Goal: Task Accomplishment & Management: Use online tool/utility

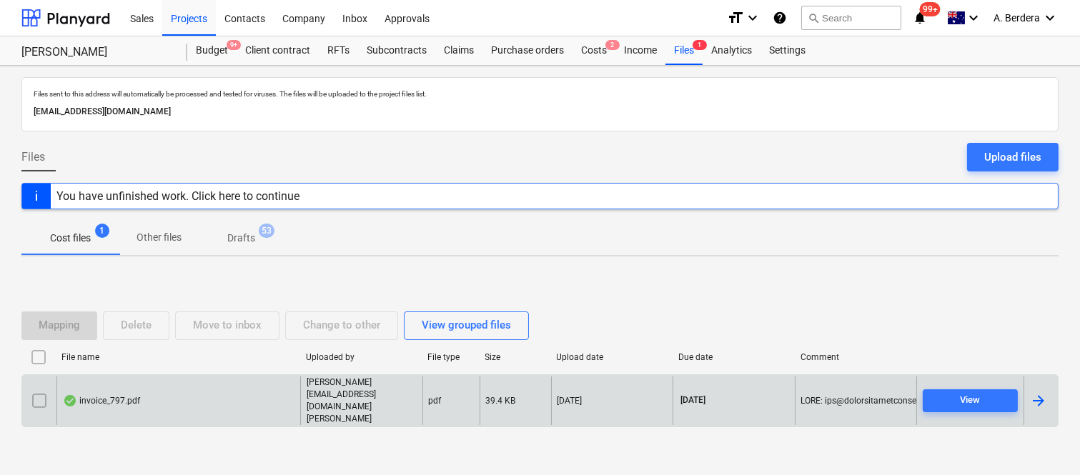
click at [275, 395] on div "invoice_797.pdf" at bounding box center [178, 401] width 244 height 49
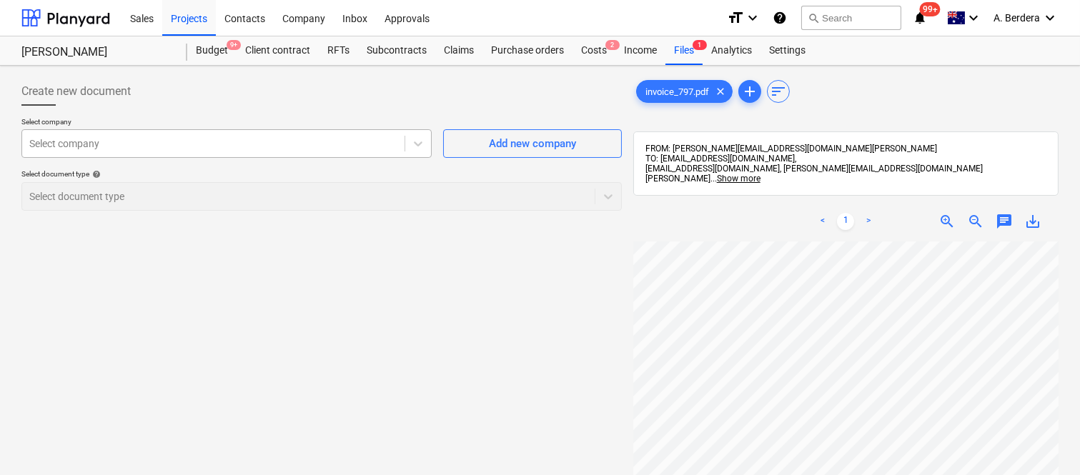
click at [301, 141] on div at bounding box center [213, 144] width 368 height 14
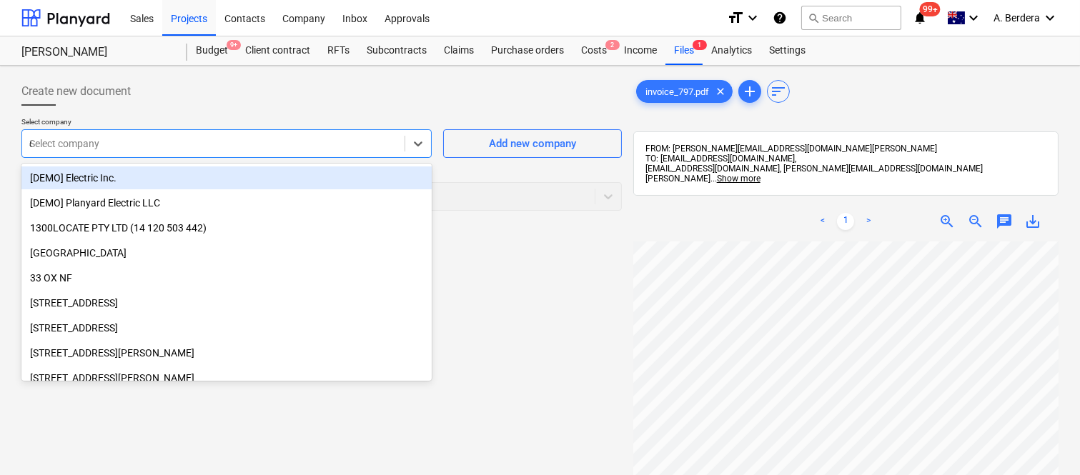
type input "dj"
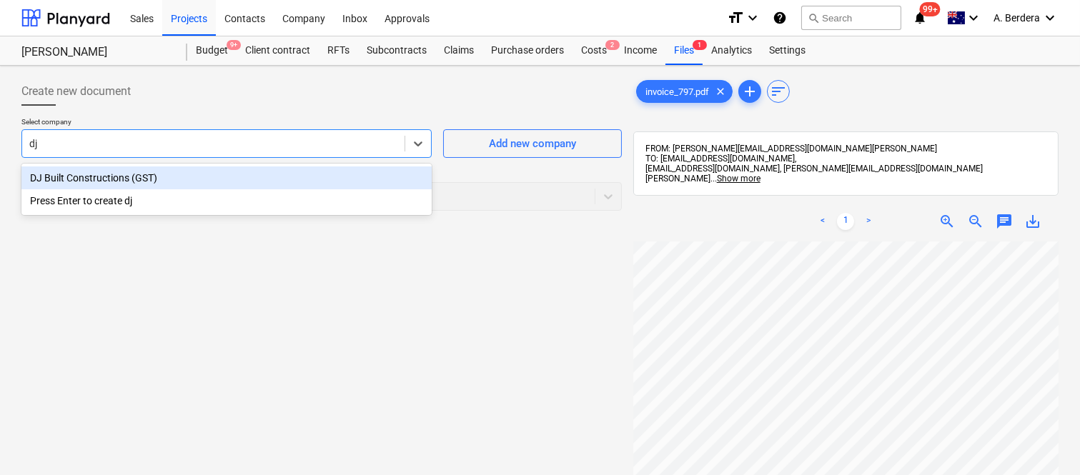
click at [357, 167] on div "DJ Built Constructions (GST)" at bounding box center [226, 178] width 410 height 23
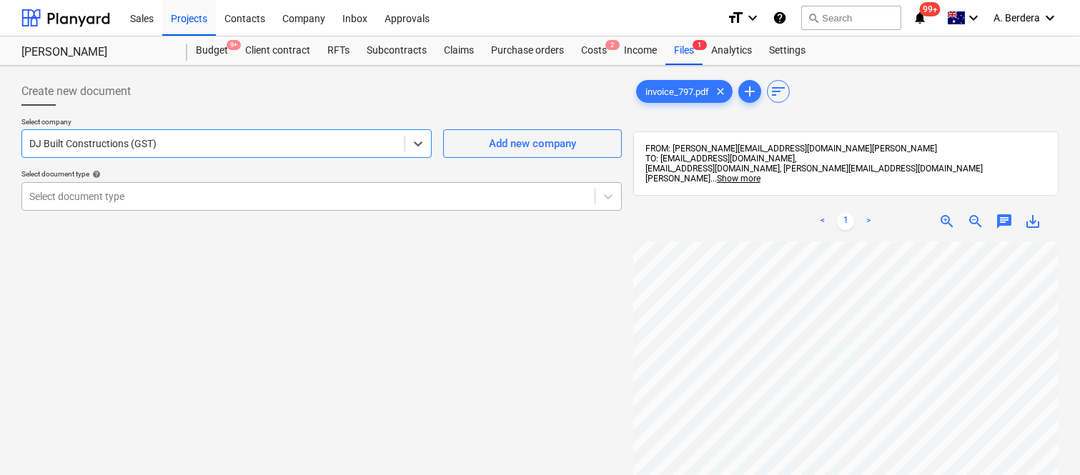
click at [410, 190] on div at bounding box center [308, 196] width 558 height 14
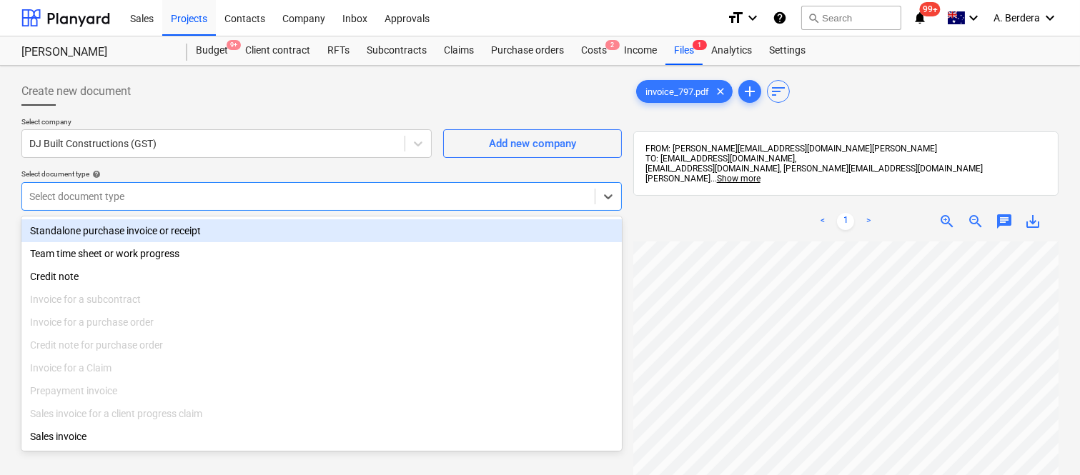
click at [424, 226] on div "Standalone purchase invoice or receipt" at bounding box center [321, 230] width 601 height 23
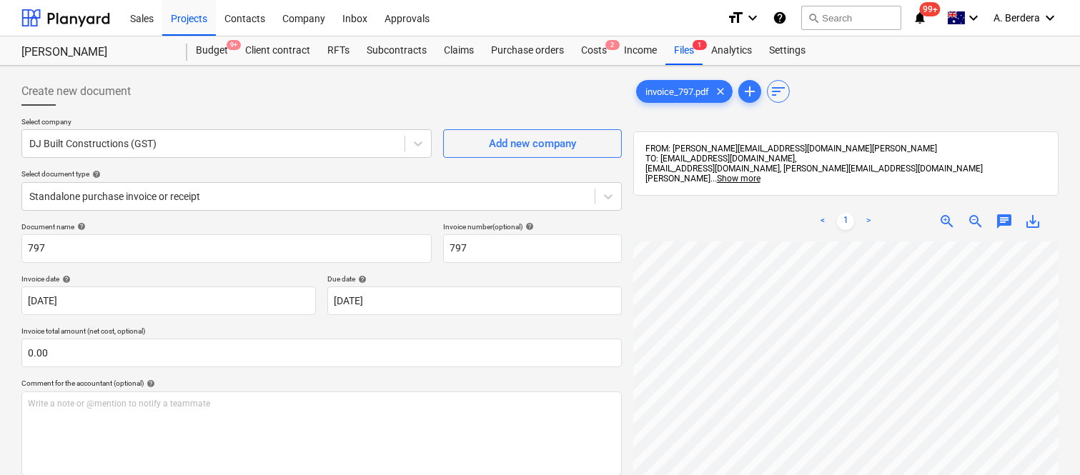
scroll to position [97, 0]
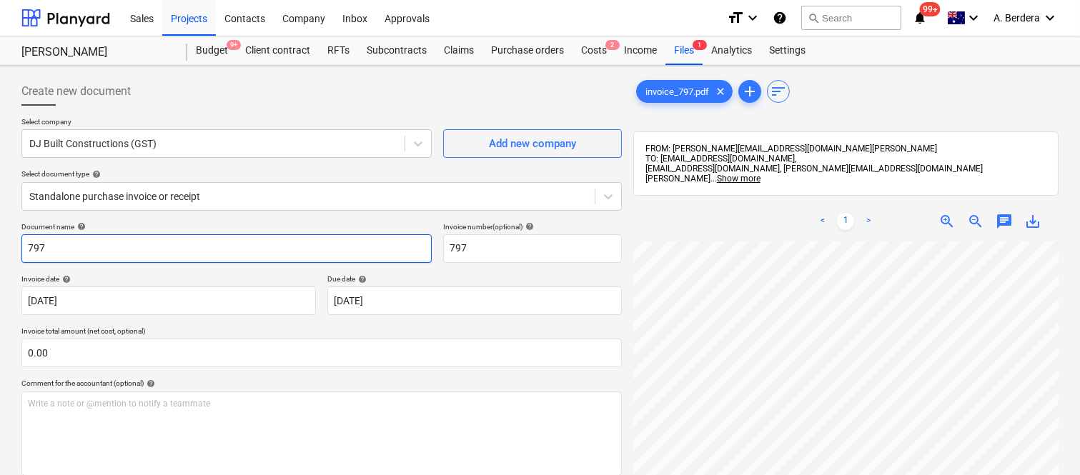
click at [26, 248] on input "797" at bounding box center [226, 249] width 410 height 29
type input "DJ BUILT CONSTRUCTIONS INV- 797"
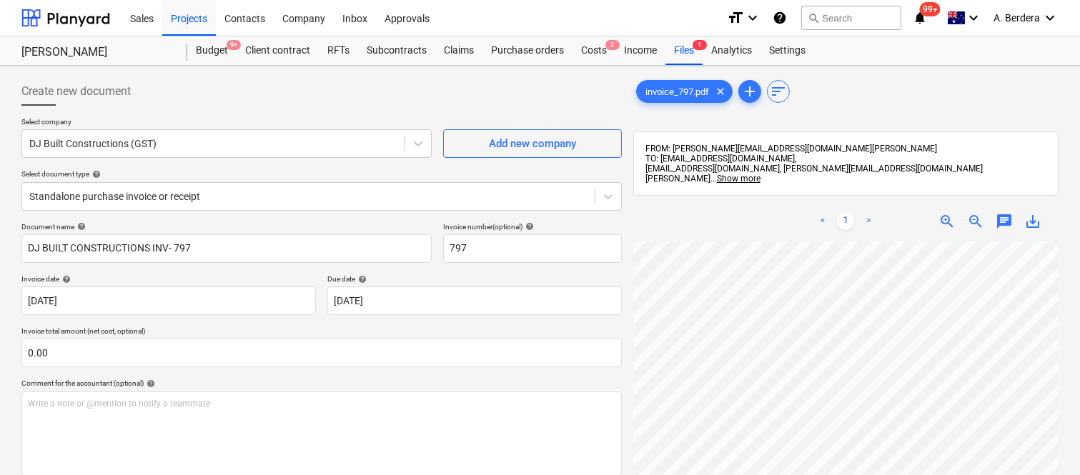
scroll to position [130, 4]
click at [395, 304] on body "Sales Projects Contacts Company Inbox Approvals format_size keyboard_arrow_down…" at bounding box center [540, 237] width 1080 height 475
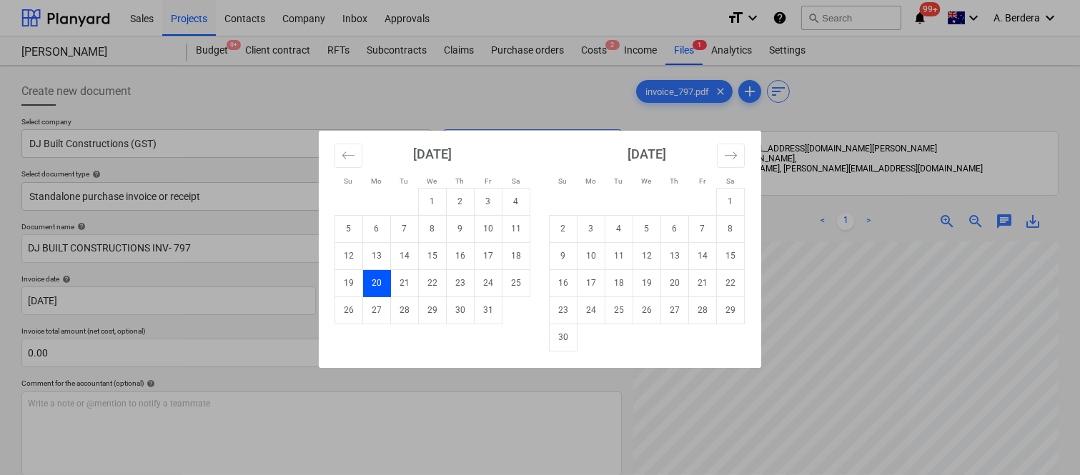
click at [422, 379] on div "Su Mo Tu We Th Fr Sa Su Mo Tu We Th Fr Sa [DATE] 1 2 3 4 5 6 7 8 9 10 11 12 13 …" at bounding box center [540, 237] width 1080 height 475
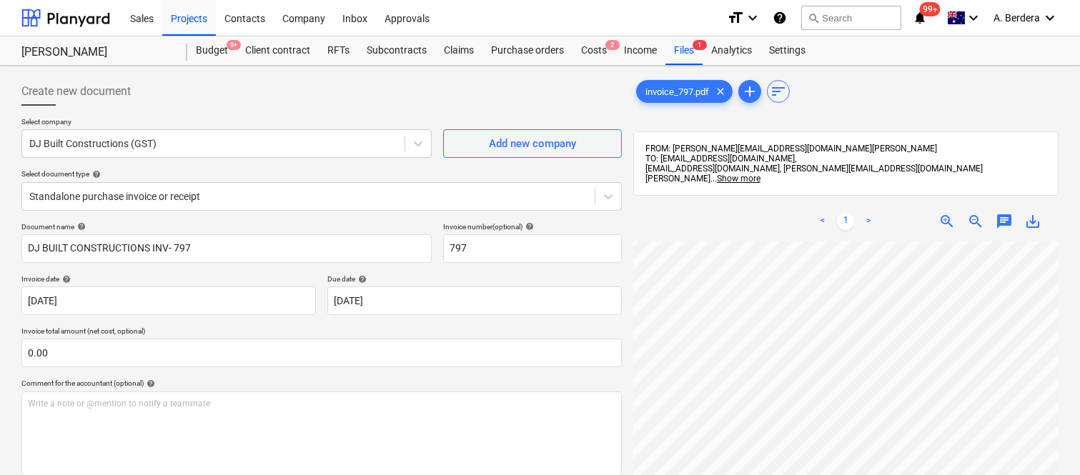
scroll to position [408, 219]
click at [970, 222] on span "zoom_out" at bounding box center [975, 221] width 17 height 17
click at [942, 218] on span "zoom_in" at bounding box center [947, 221] width 17 height 17
click at [776, 240] on div "< 1 > zoom_in zoom_out chat 0 save_alt" at bounding box center [845, 439] width 425 height 475
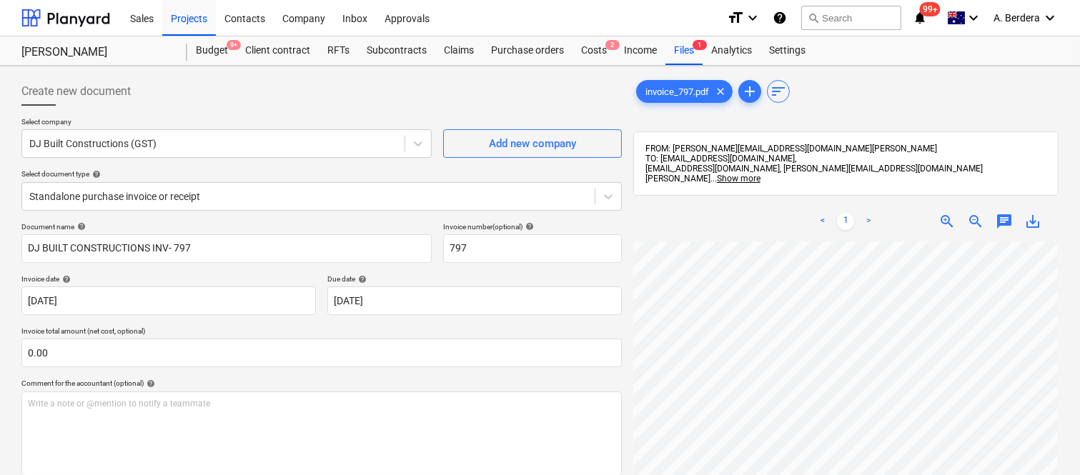
scroll to position [411, 219]
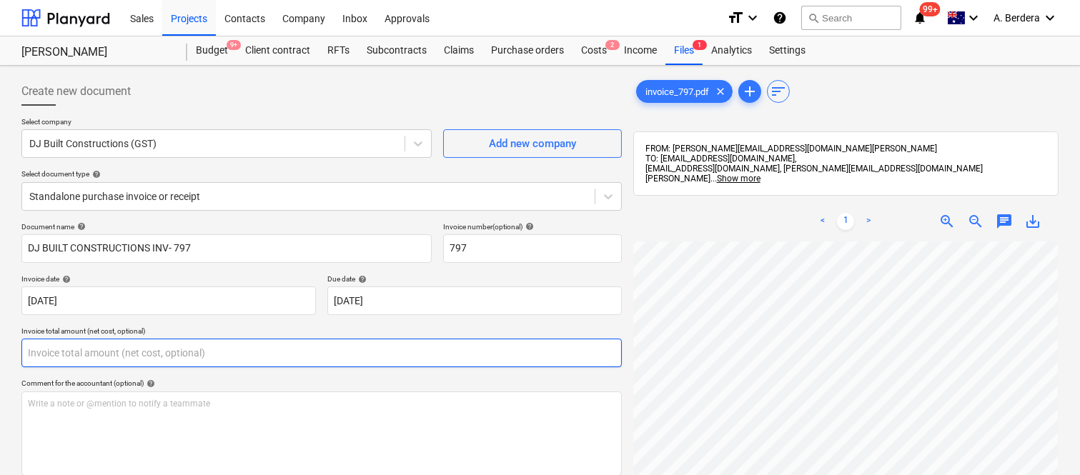
click at [225, 347] on input "text" at bounding box center [321, 353] width 601 height 29
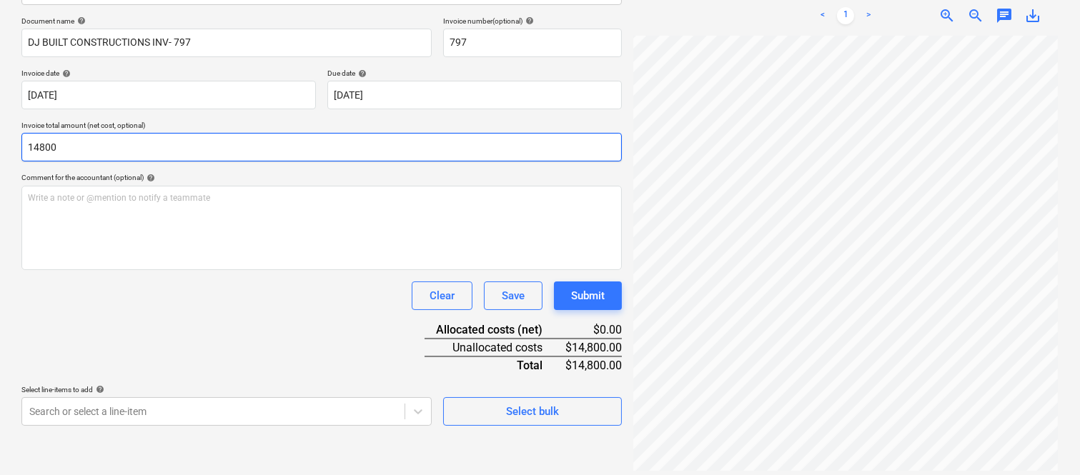
scroll to position [214, 0]
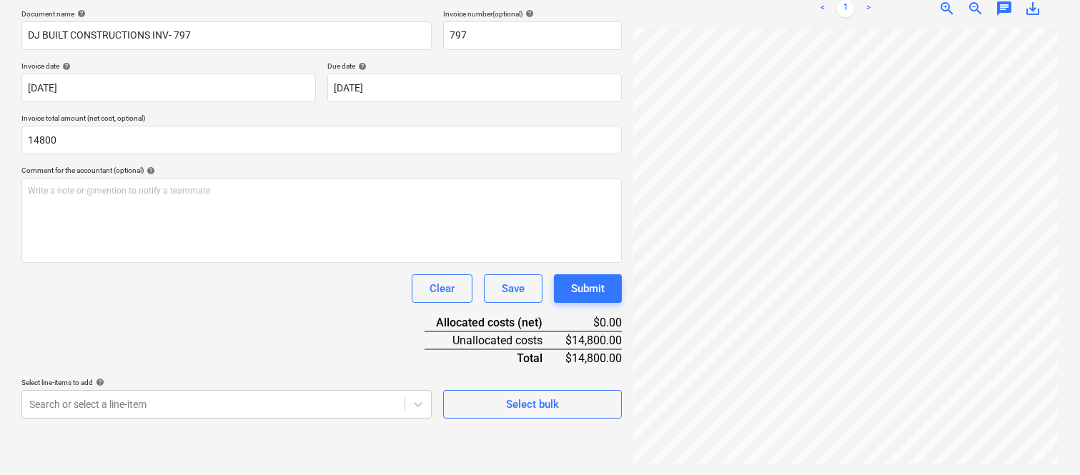
click at [303, 303] on div "Document name help DJ BUILT CONSTRUCTIONS INV- 797 Invoice number (optional) he…" at bounding box center [321, 214] width 601 height 410
type input "14,800.00"
click at [332, 262] on body "Sales Projects Contacts Company Inbox Approvals format_size keyboard_arrow_down…" at bounding box center [540, 24] width 1080 height 475
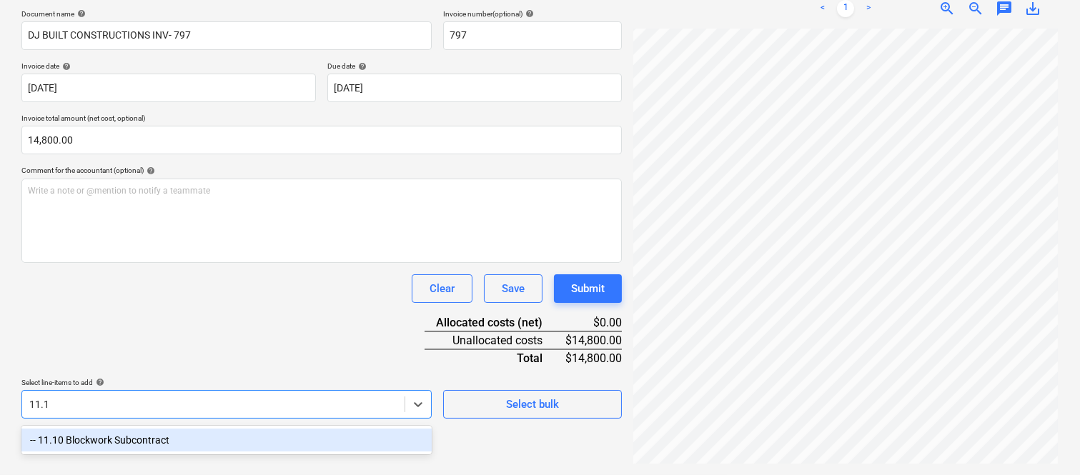
type input "11.10"
click at [333, 440] on div "-- 11.10 Blockwork Subcontract" at bounding box center [226, 440] width 410 height 23
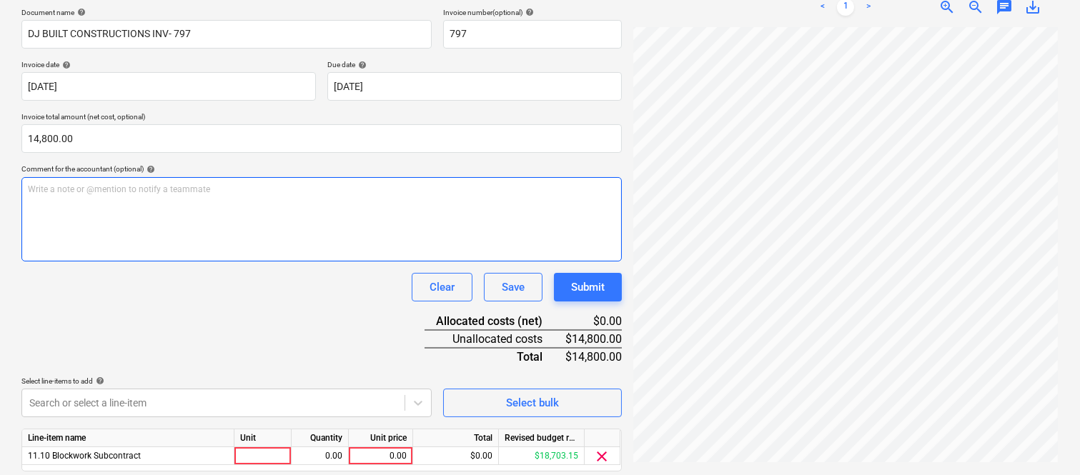
click at [306, 258] on div "Write a note or @mention to notify a teammate [PERSON_NAME]" at bounding box center [321, 219] width 601 height 84
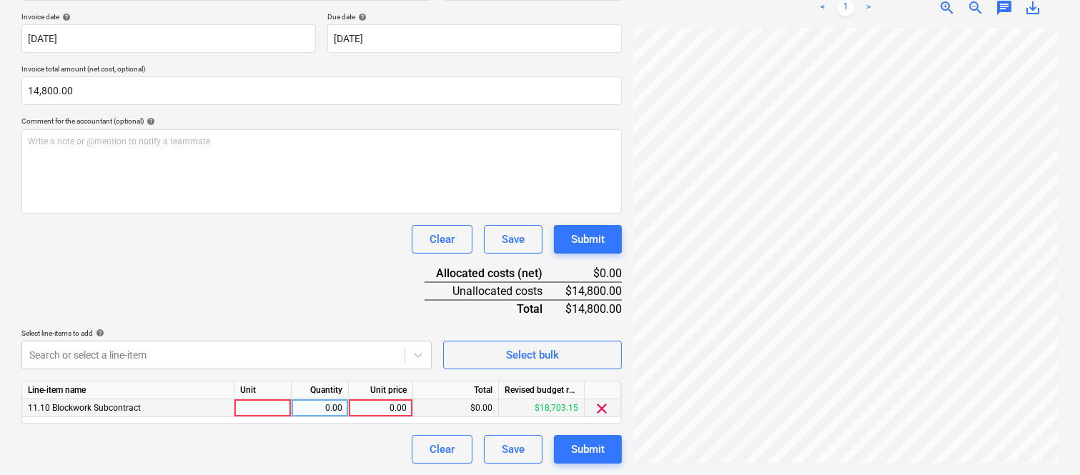
click at [270, 405] on div at bounding box center [263, 409] width 57 height 18
type input "INVOICE"
click at [340, 406] on div "0.00" at bounding box center [319, 409] width 45 height 18
type input "1"
click at [368, 408] on div "0.00" at bounding box center [381, 409] width 52 height 18
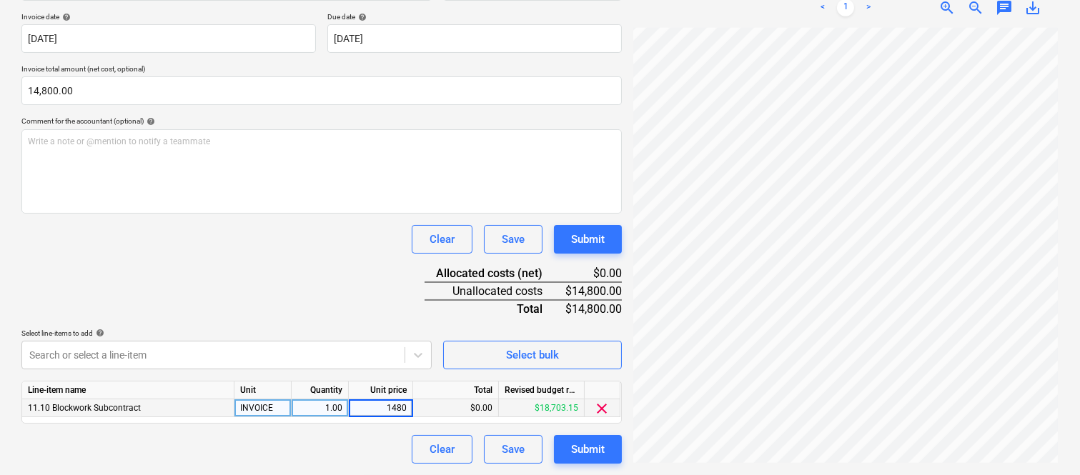
type input "14800"
click at [347, 463] on div "Clear Save Submit" at bounding box center [321, 449] width 601 height 29
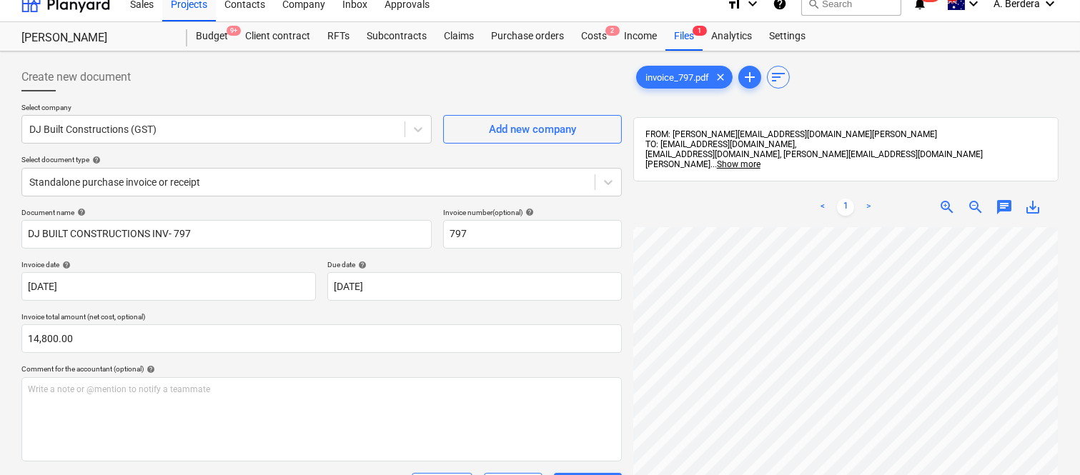
scroll to position [0, 0]
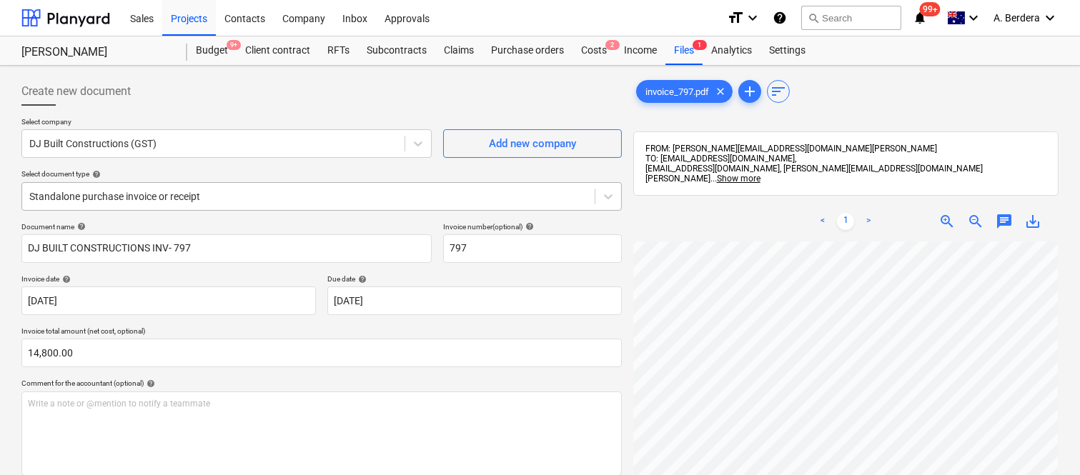
click at [307, 196] on div at bounding box center [308, 196] width 558 height 14
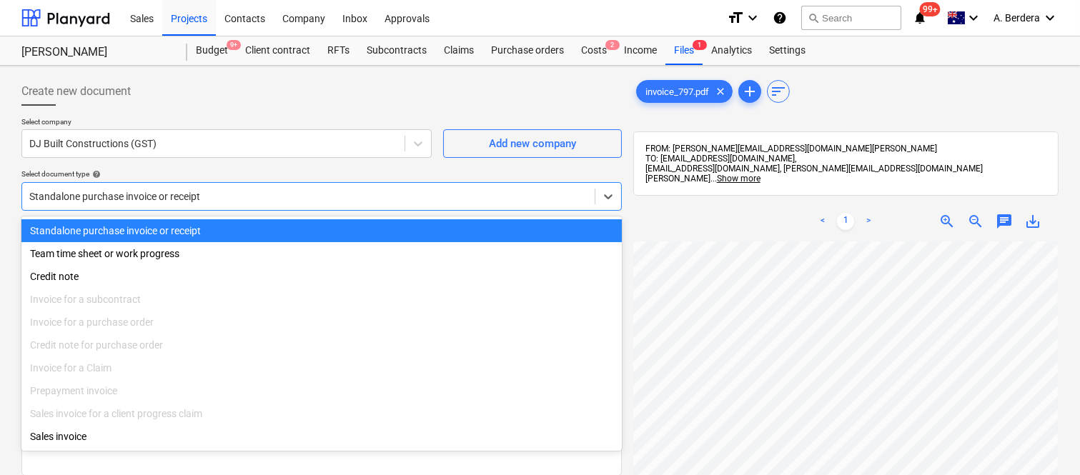
click at [317, 229] on div "Standalone purchase invoice or receipt" at bounding box center [321, 230] width 601 height 23
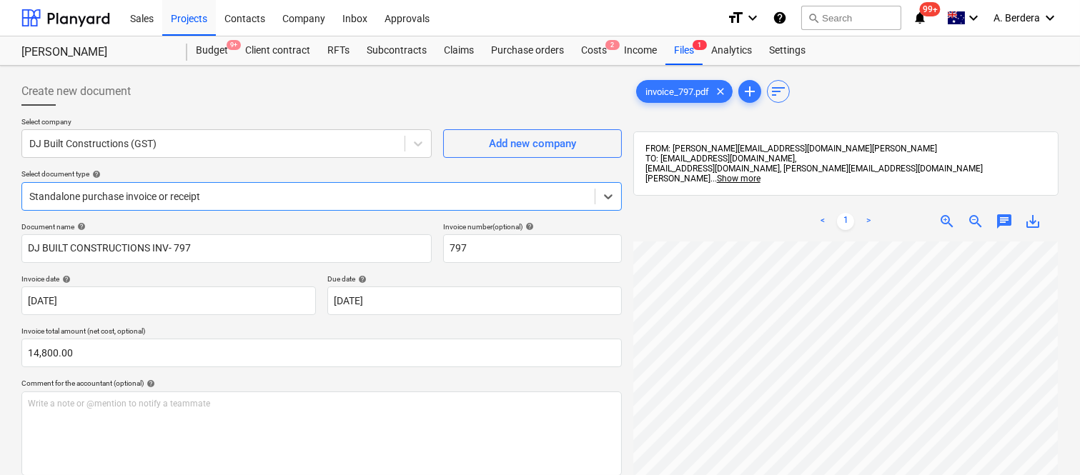
scroll to position [411, 219]
click at [941, 223] on span "zoom_in" at bounding box center [947, 221] width 17 height 17
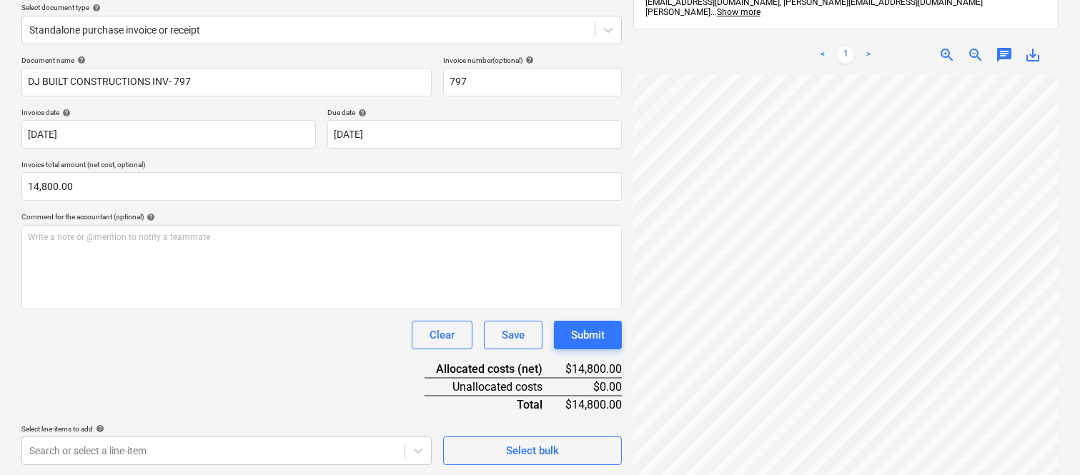
scroll to position [454, 432]
click at [975, 52] on span "zoom_out" at bounding box center [975, 54] width 17 height 17
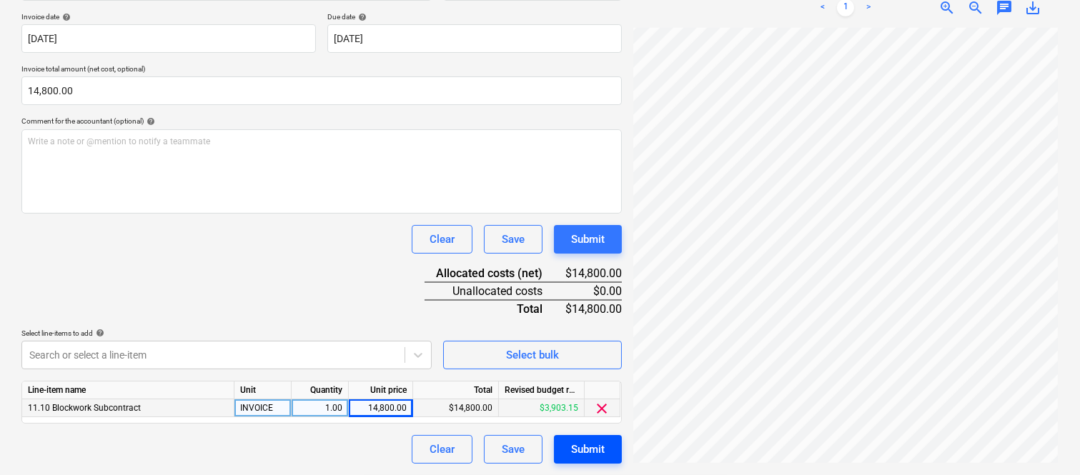
click at [613, 454] on button "Submit" at bounding box center [588, 449] width 68 height 29
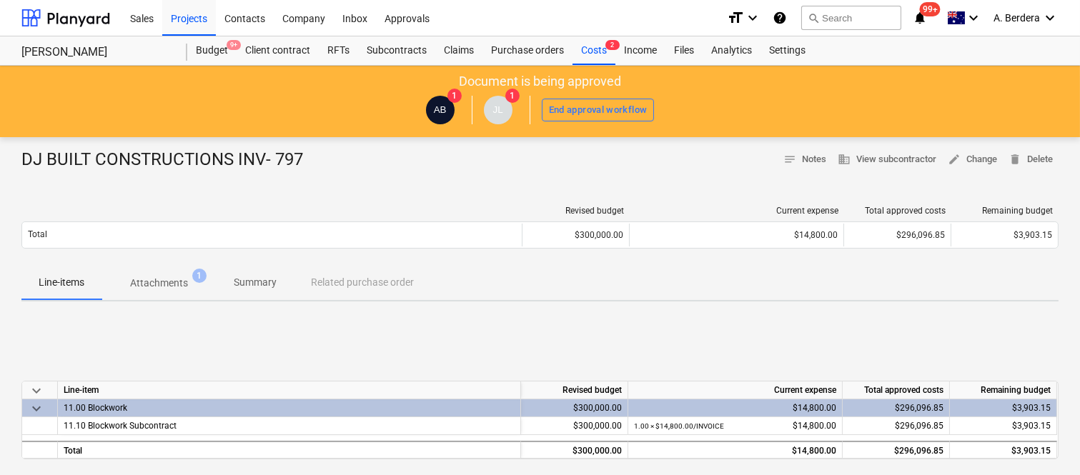
click at [258, 292] on span "Summary" at bounding box center [255, 283] width 77 height 24
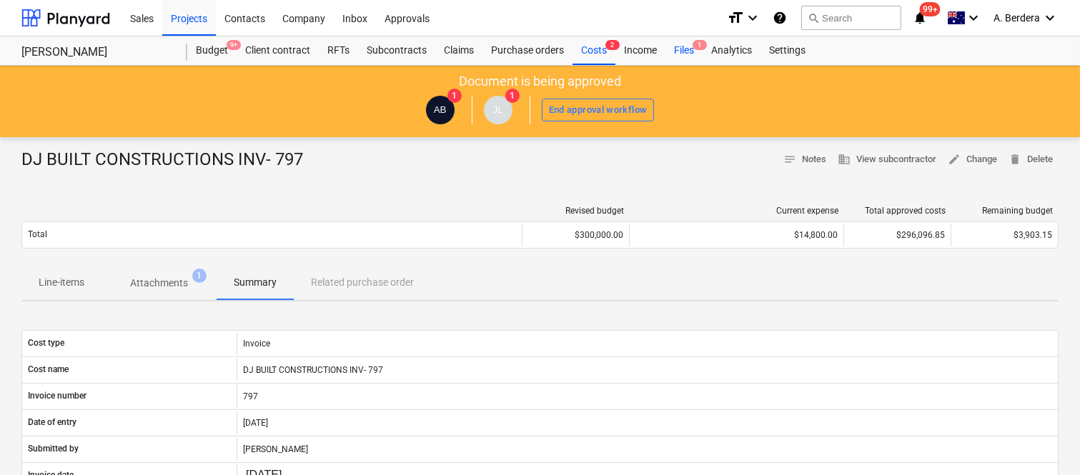
click at [689, 47] on div "Files 1" at bounding box center [684, 50] width 37 height 29
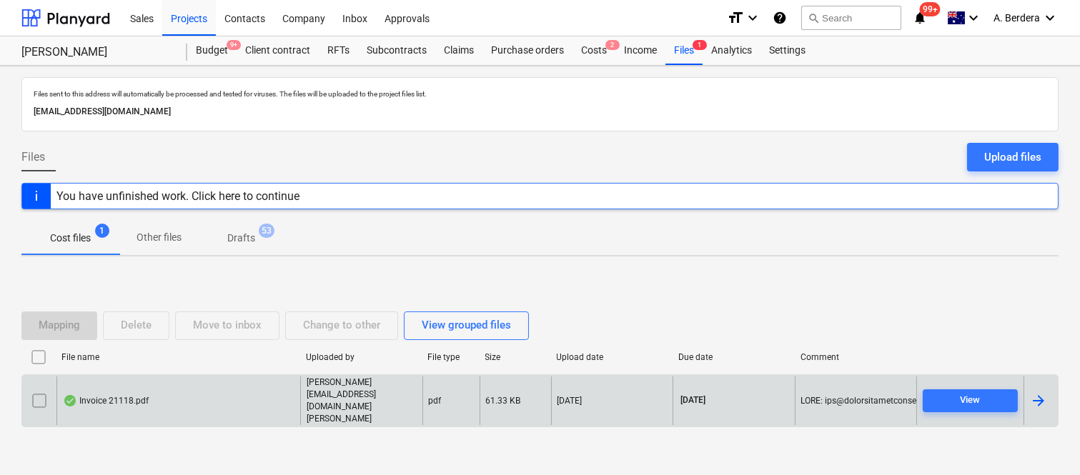
click at [265, 397] on div "Invoice 21118.pdf" at bounding box center [178, 401] width 244 height 49
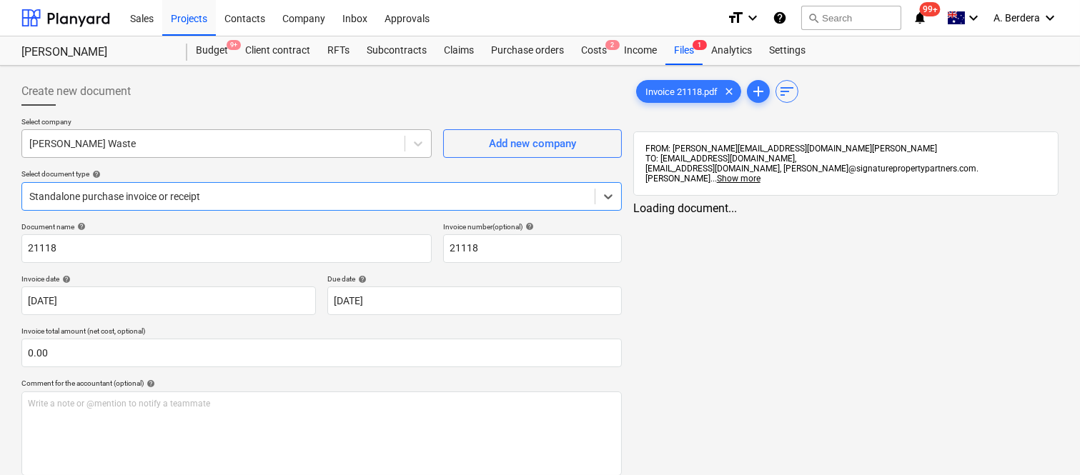
type input "21118"
type input "[DATE]"
click at [283, 189] on div at bounding box center [308, 196] width 558 height 14
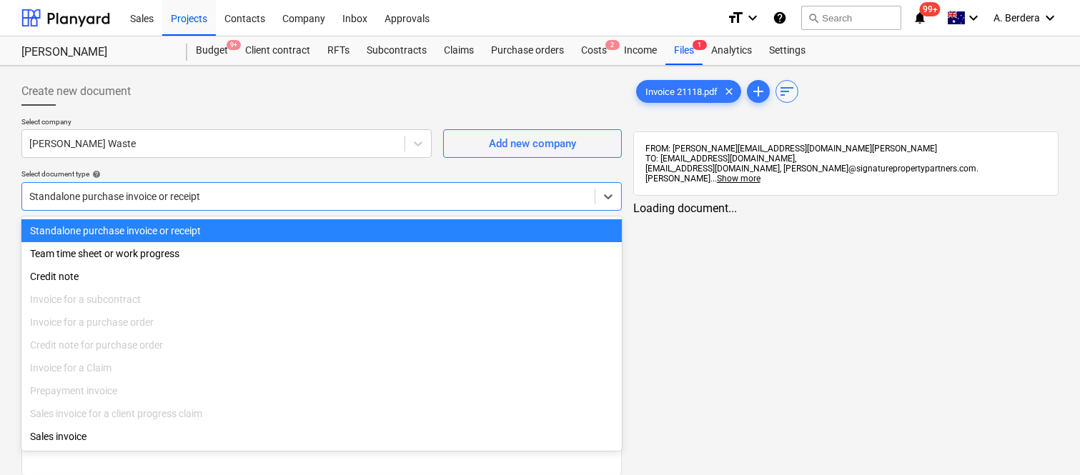
click at [305, 232] on div "Standalone purchase invoice or receipt" at bounding box center [321, 230] width 601 height 23
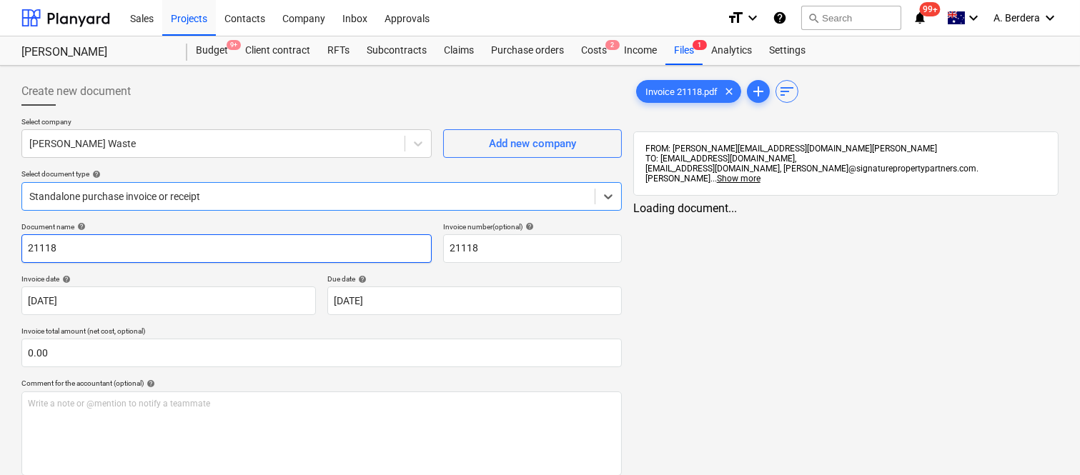
click at [22, 250] on input "21118" at bounding box center [226, 249] width 410 height 29
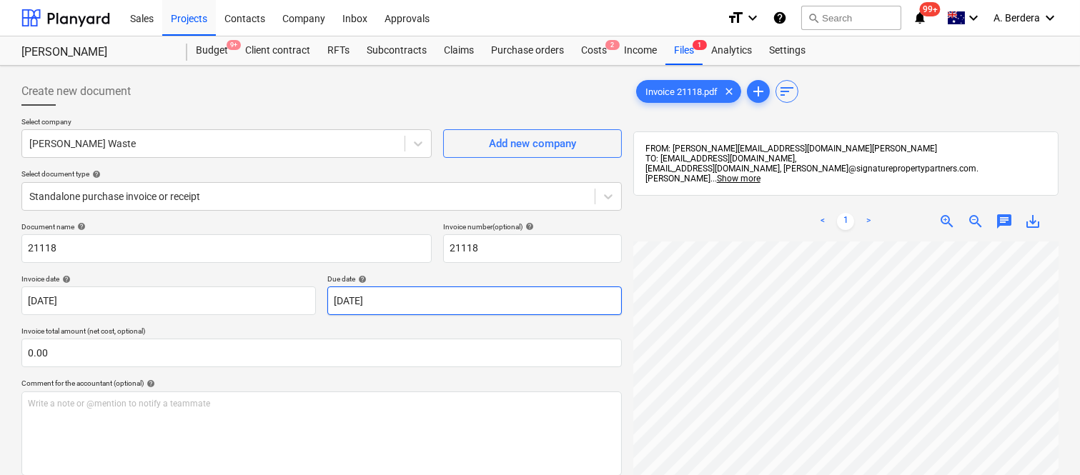
scroll to position [44, 63]
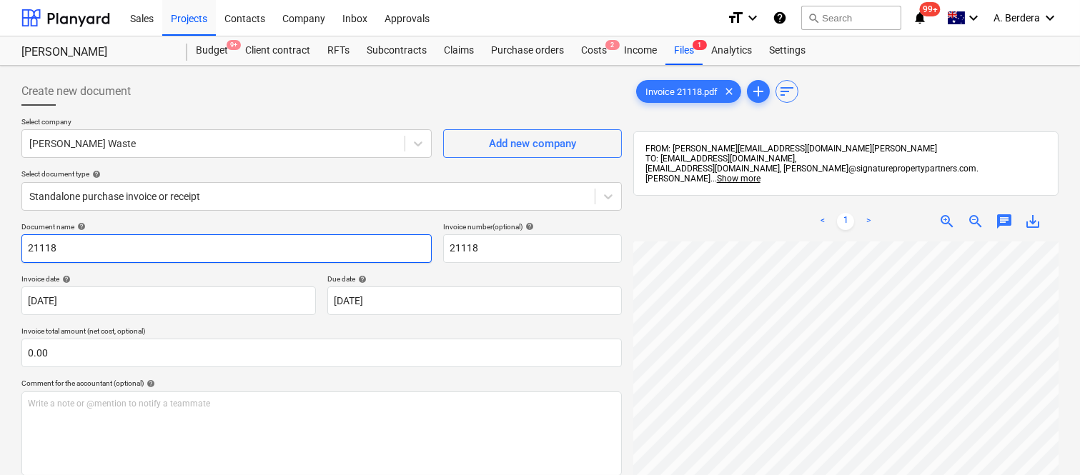
click at [23, 249] on input "21118" at bounding box center [226, 249] width 410 height 29
type input "[PERSON_NAME] WASTE INV- 21118"
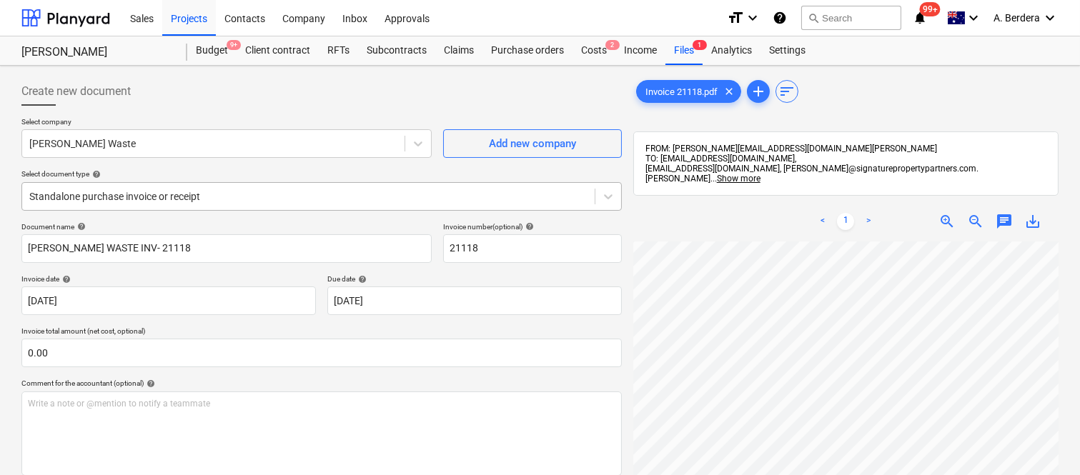
click at [277, 191] on div at bounding box center [308, 196] width 558 height 14
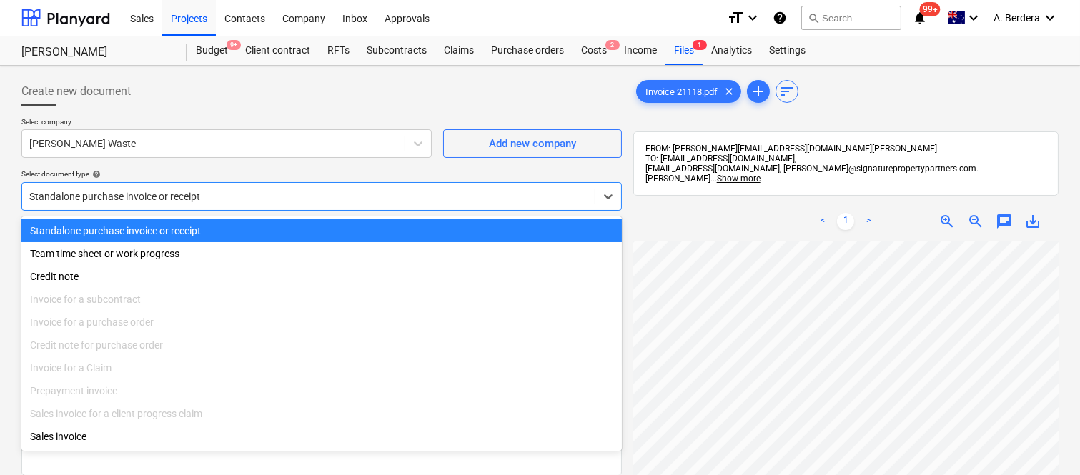
click at [313, 220] on div "Standalone purchase invoice or receipt" at bounding box center [321, 230] width 601 height 23
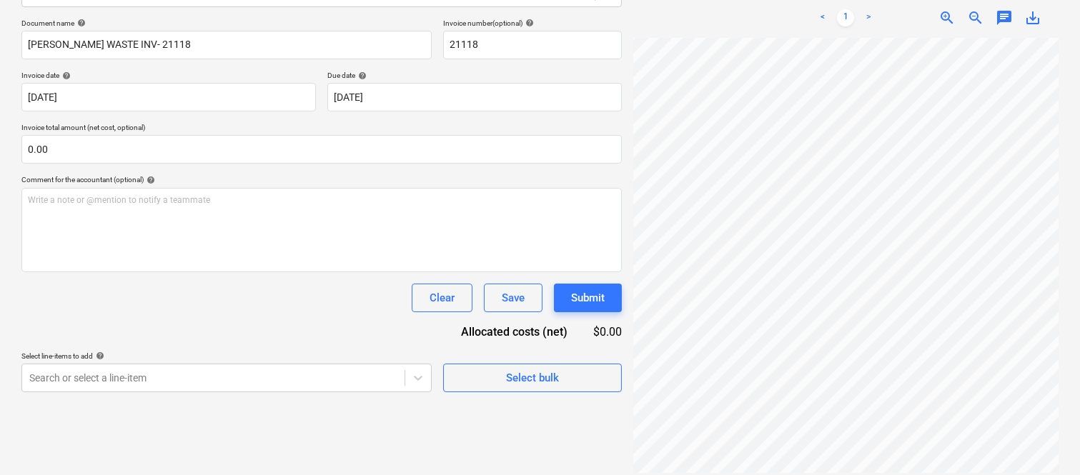
scroll to position [303, 219]
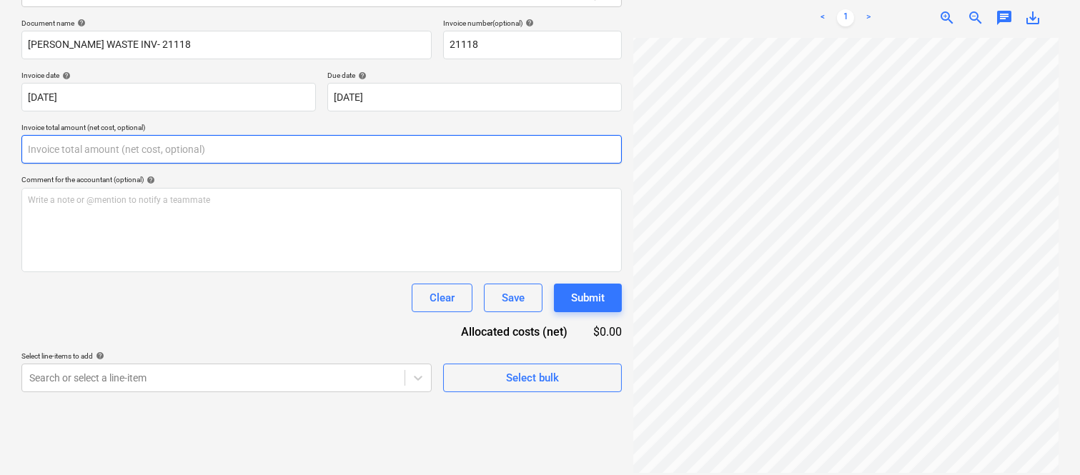
click at [223, 148] on input "text" at bounding box center [321, 149] width 601 height 29
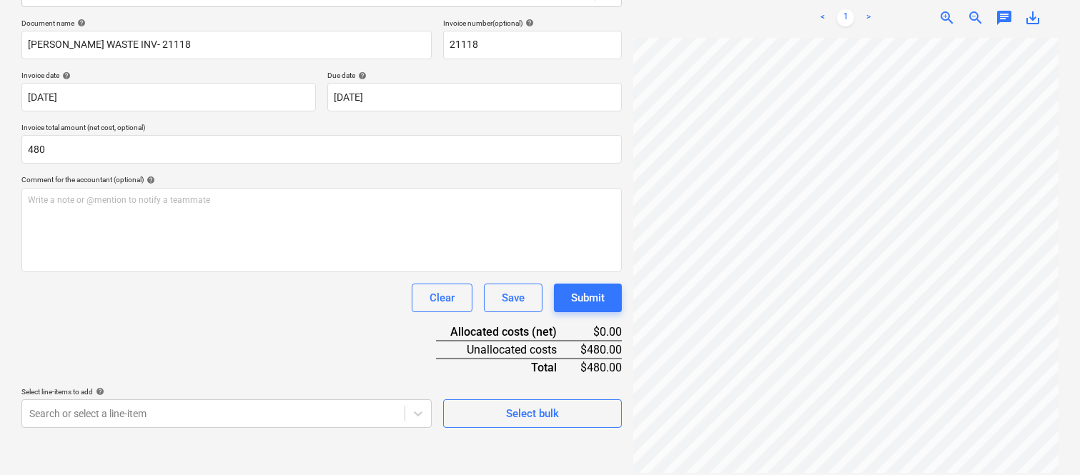
type input "480.00"
click at [245, 304] on div "Clear Save Submit" at bounding box center [321, 298] width 601 height 29
click at [226, 272] on body "Sales Projects Contacts Company Inbox Approvals format_size keyboard_arrow_down…" at bounding box center [540, 33] width 1080 height 475
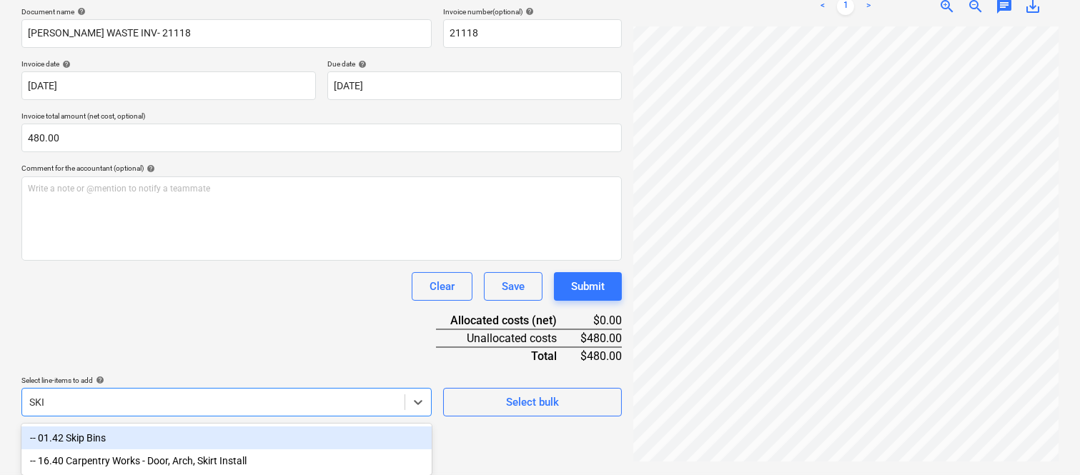
type input "SKIP"
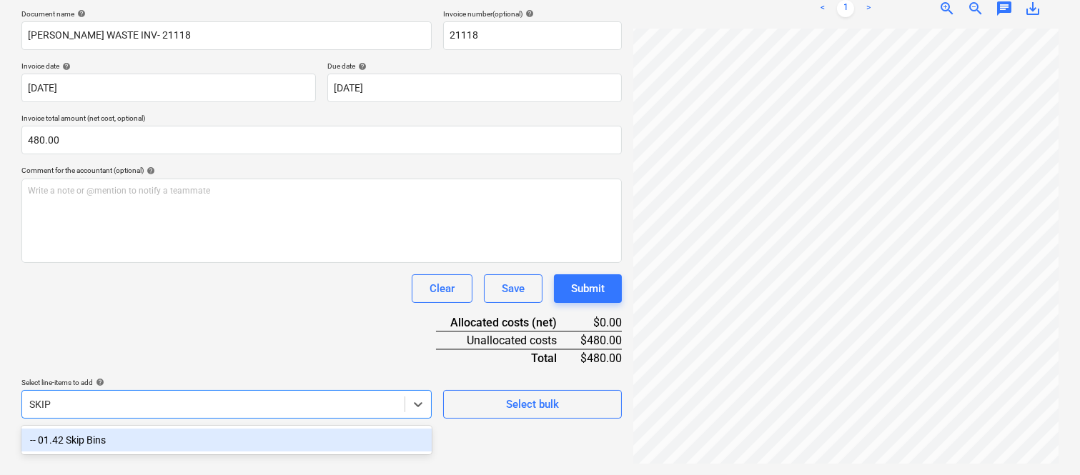
scroll to position [204, 0]
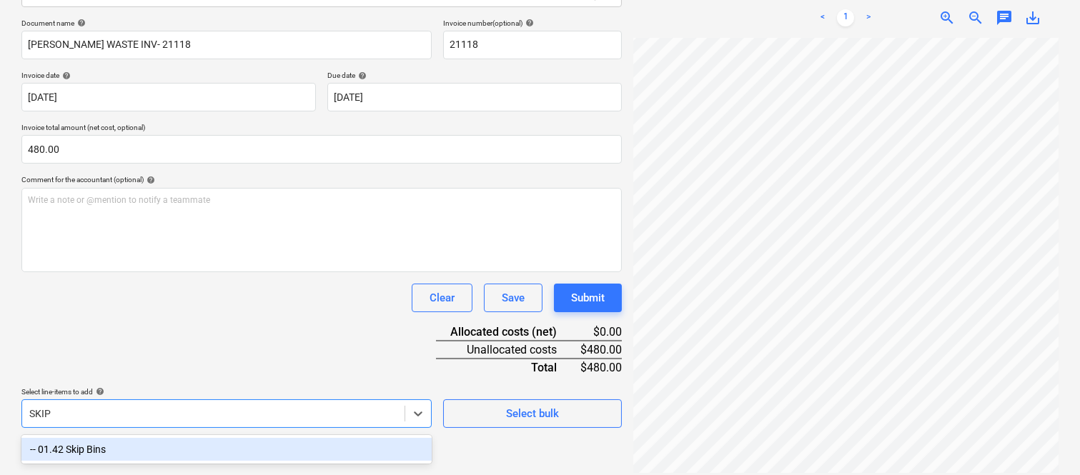
click at [144, 444] on div "-- 01.42 Skip Bins" at bounding box center [226, 449] width 410 height 23
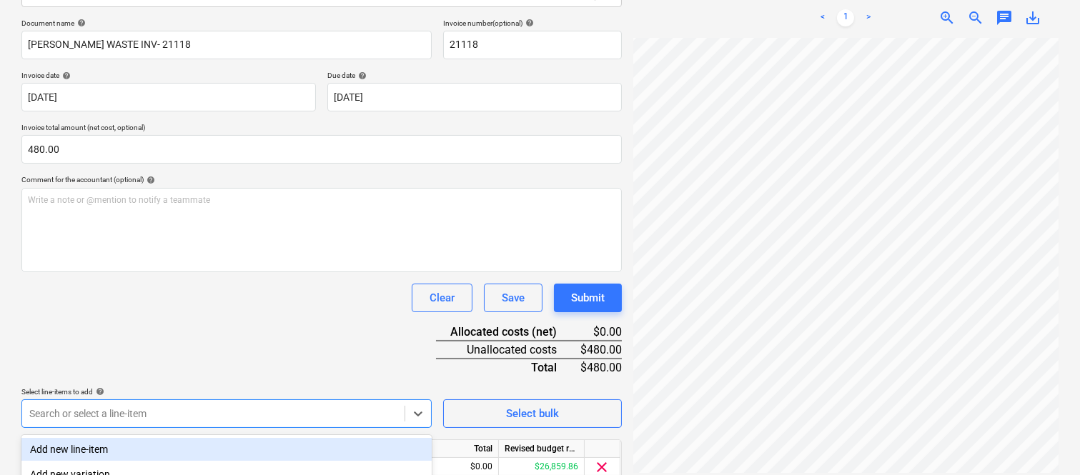
click at [127, 360] on div "Document name help [PERSON_NAME] WASTE INV- 21118 Invoice number (optional) hel…" at bounding box center [321, 271] width 601 height 504
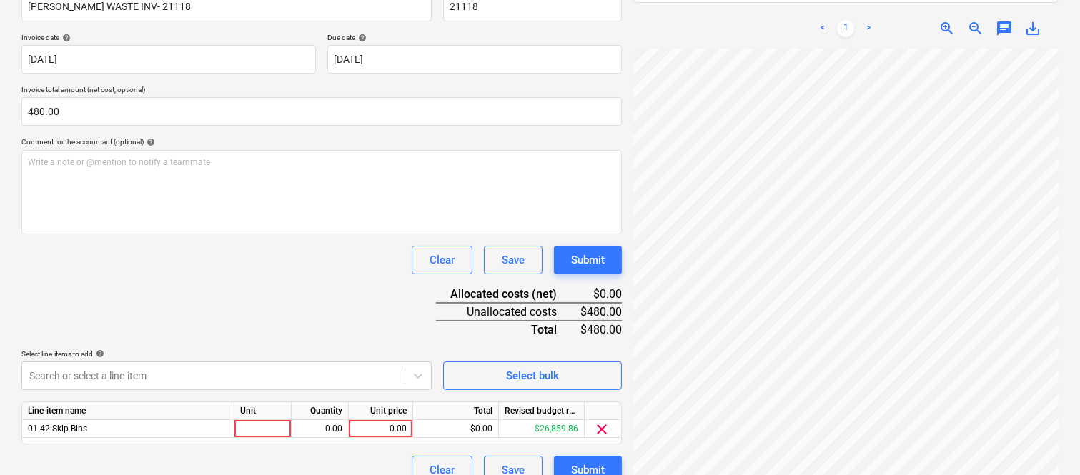
scroll to position [262, 0]
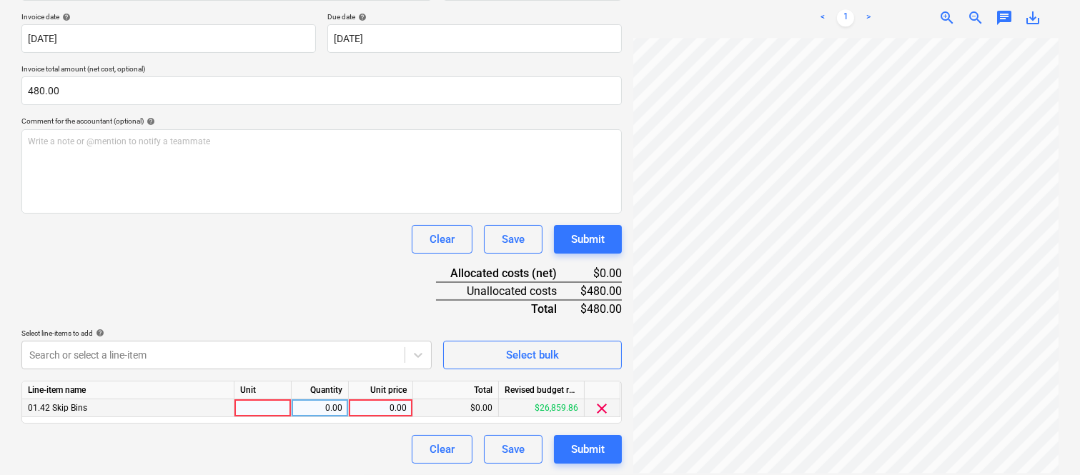
click at [260, 412] on div at bounding box center [263, 409] width 57 height 18
type input "INVOICE"
click at [337, 403] on div "0.00" at bounding box center [319, 409] width 45 height 18
type input "1"
click at [380, 412] on div "0.00" at bounding box center [381, 409] width 52 height 18
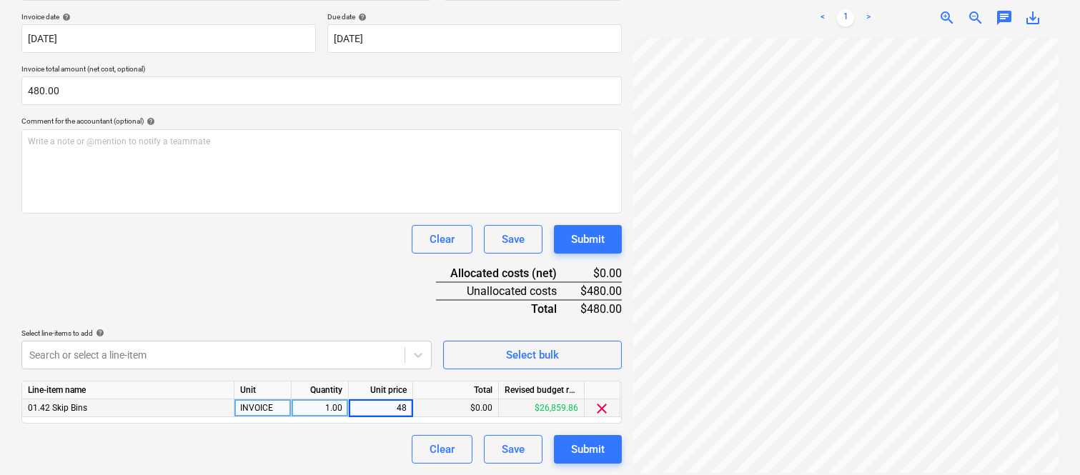
type input "480"
click at [225, 261] on div "Document name help [PERSON_NAME] WASTE INV- 21118 Invoice number (optional) hel…" at bounding box center [321, 212] width 601 height 504
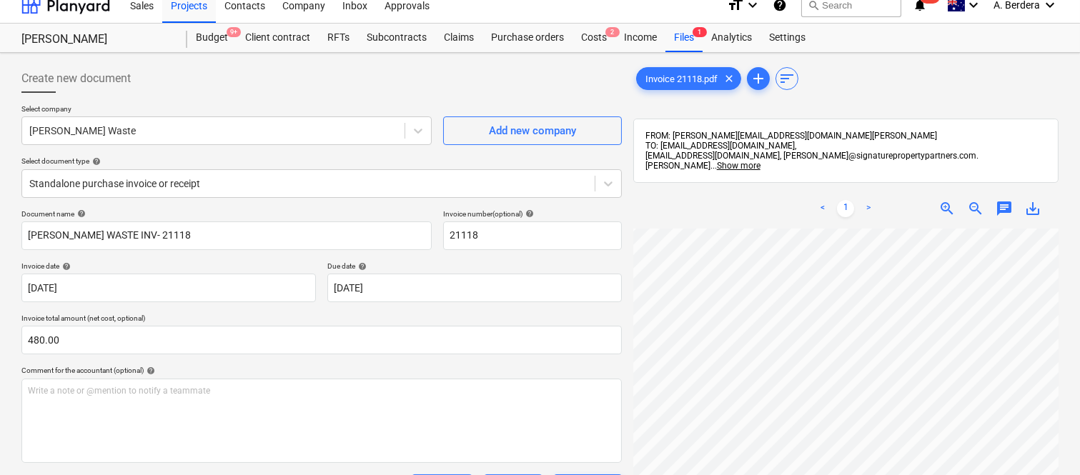
scroll to position [0, 0]
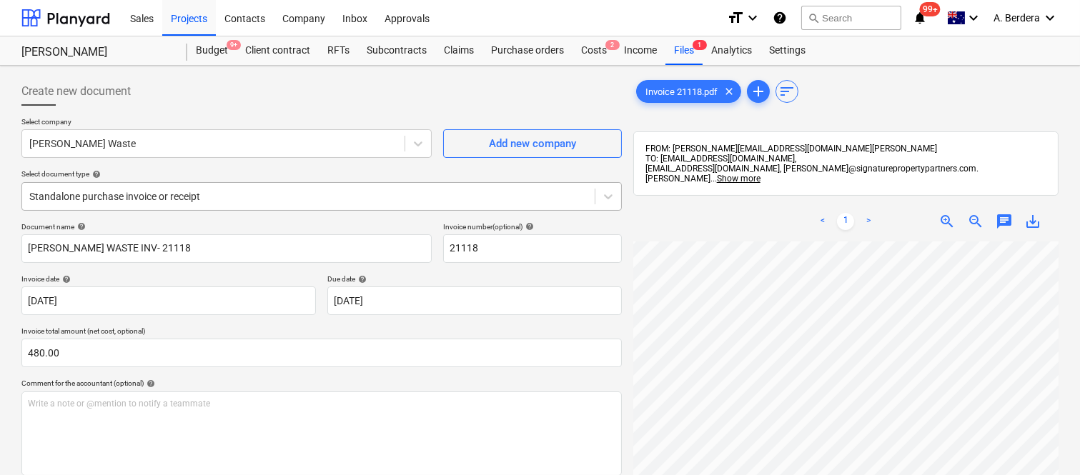
drag, startPoint x: 237, startPoint y: 194, endPoint x: 244, endPoint y: 200, distance: 9.6
click at [237, 194] on div at bounding box center [308, 196] width 558 height 14
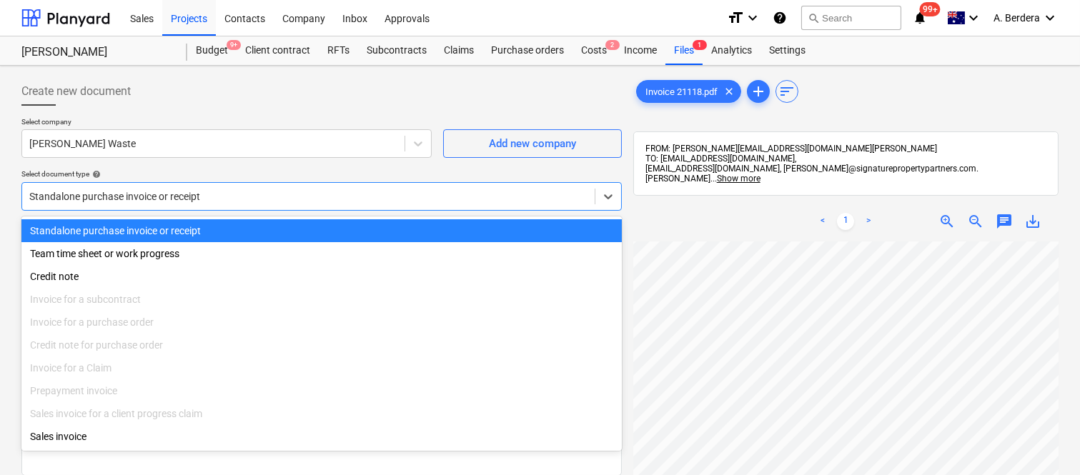
click at [272, 225] on div "Standalone purchase invoice or receipt" at bounding box center [321, 230] width 601 height 23
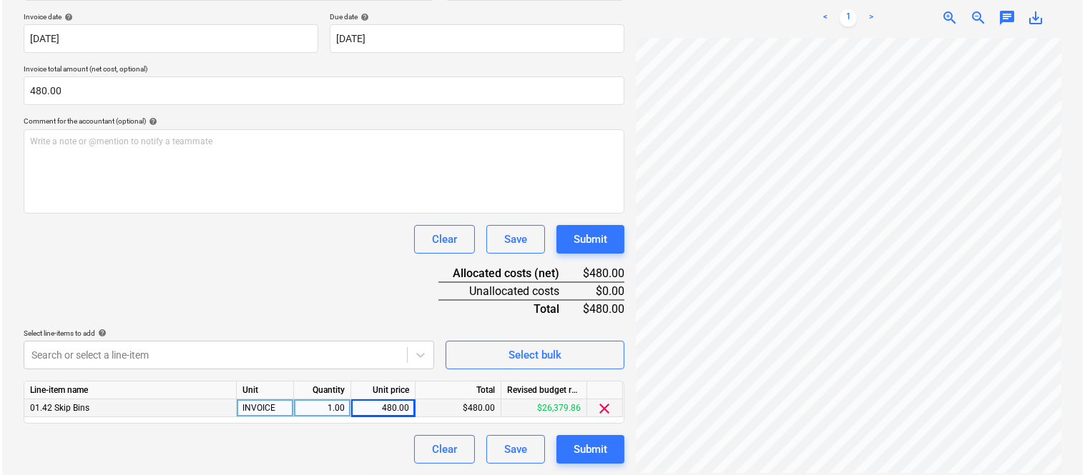
scroll to position [0, 219]
click at [591, 441] on div "Submit" at bounding box center [588, 449] width 34 height 19
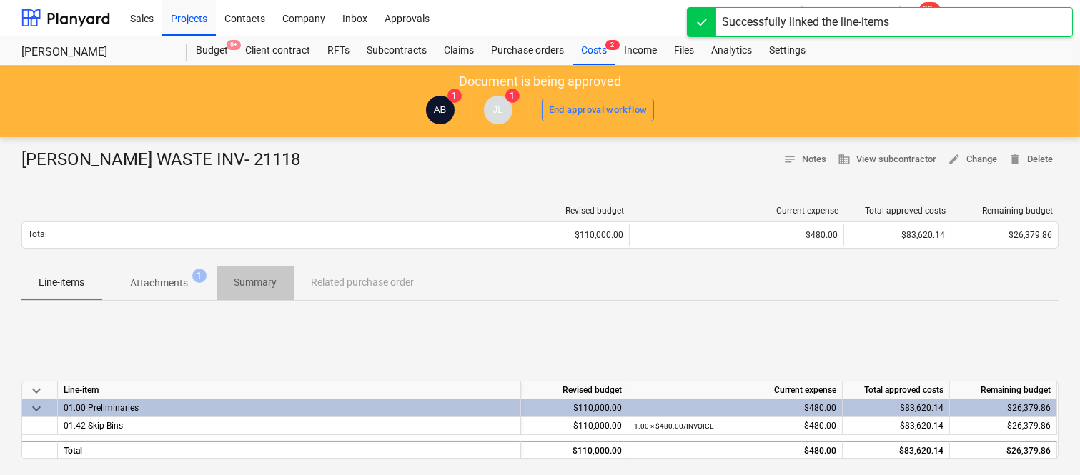
click at [260, 281] on p "Summary" at bounding box center [255, 282] width 43 height 15
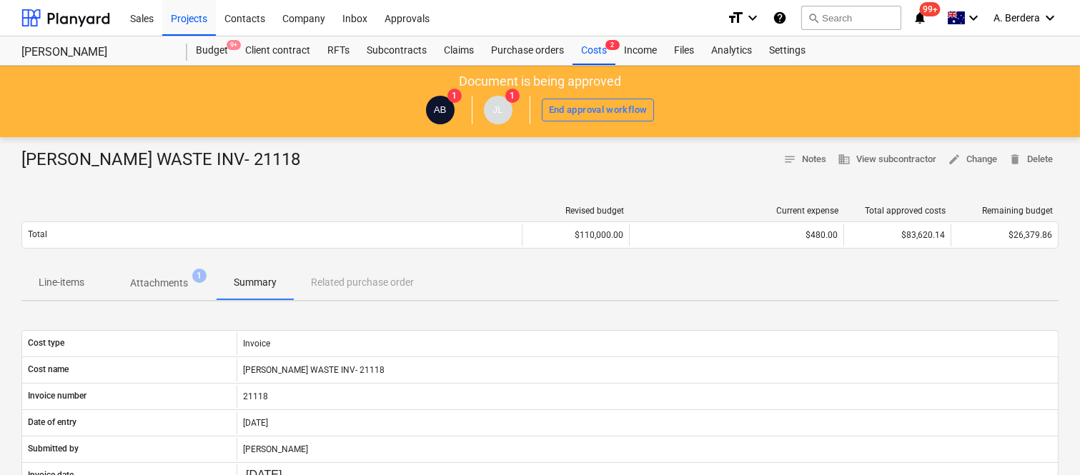
click at [73, 286] on p "Line-items" at bounding box center [62, 282] width 46 height 15
